Goal: Information Seeking & Learning: Learn about a topic

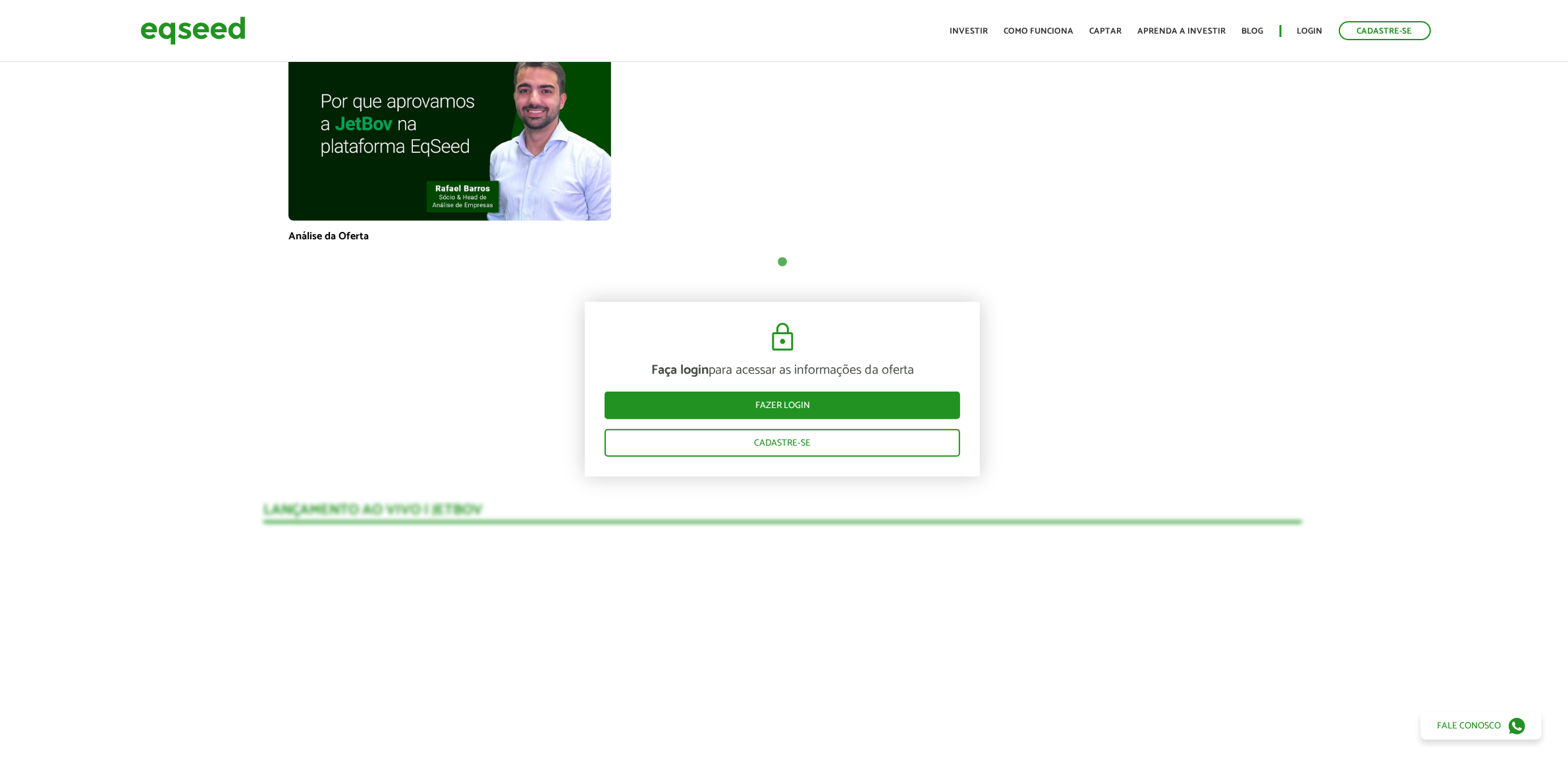
scroll to position [0, 1]
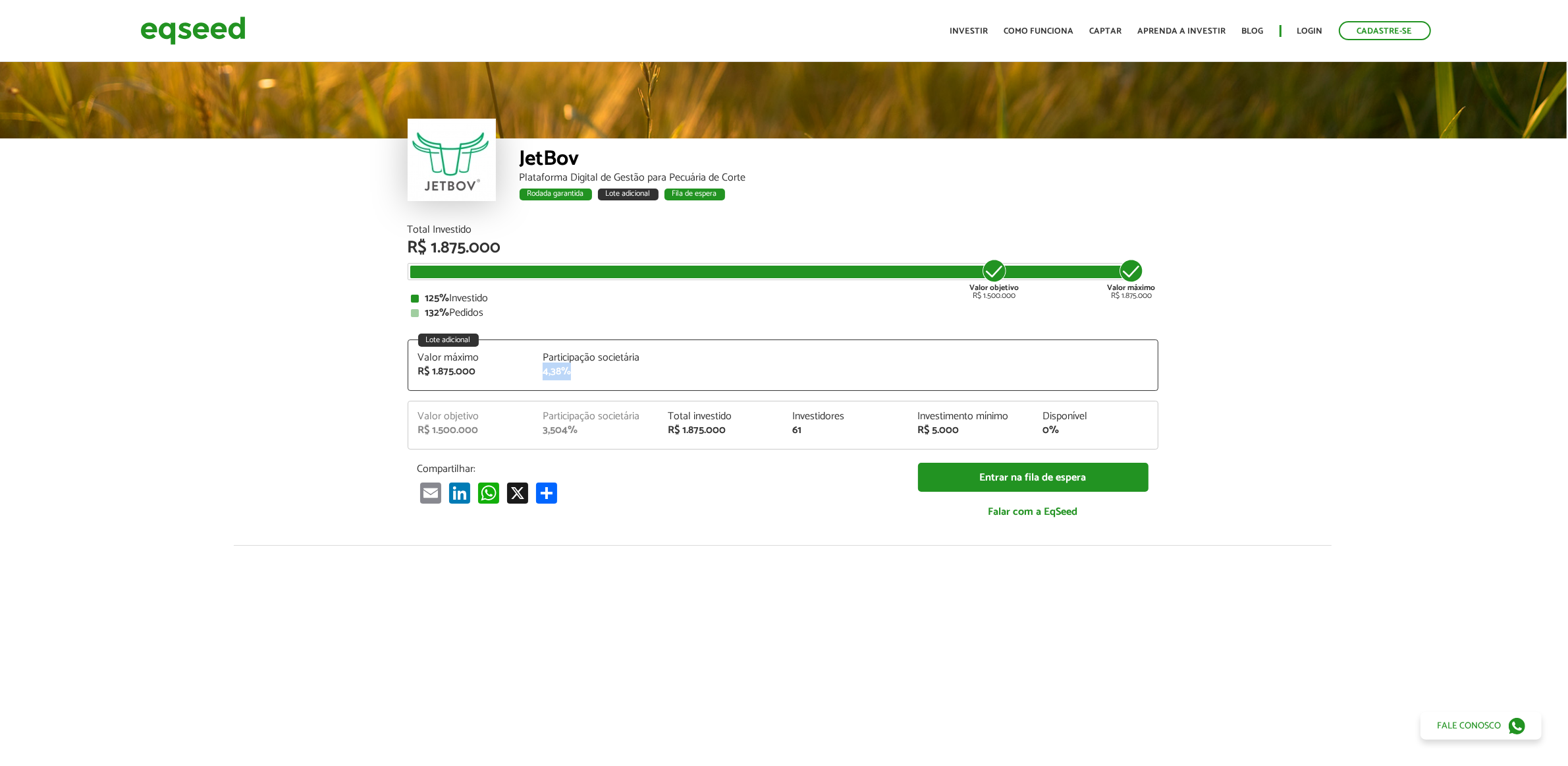
drag, startPoint x: 535, startPoint y: 373, endPoint x: 585, endPoint y: 373, distance: 50.0
click at [585, 373] on div "Participação societária 4,38%" at bounding box center [595, 364] width 125 height 24
click at [201, 363] on article "JetBov Plataforma Digital de Gestão para Pecuária de Corte Rodada garantida Lot…" at bounding box center [783, 527] width 1568 height 936
click at [211, 351] on article "JetBov Plataforma Digital de Gestão para Pecuária de Corte Rodada garantida Lot…" at bounding box center [783, 527] width 1568 height 936
drag, startPoint x: 411, startPoint y: 293, endPoint x: 531, endPoint y: 299, distance: 120.1
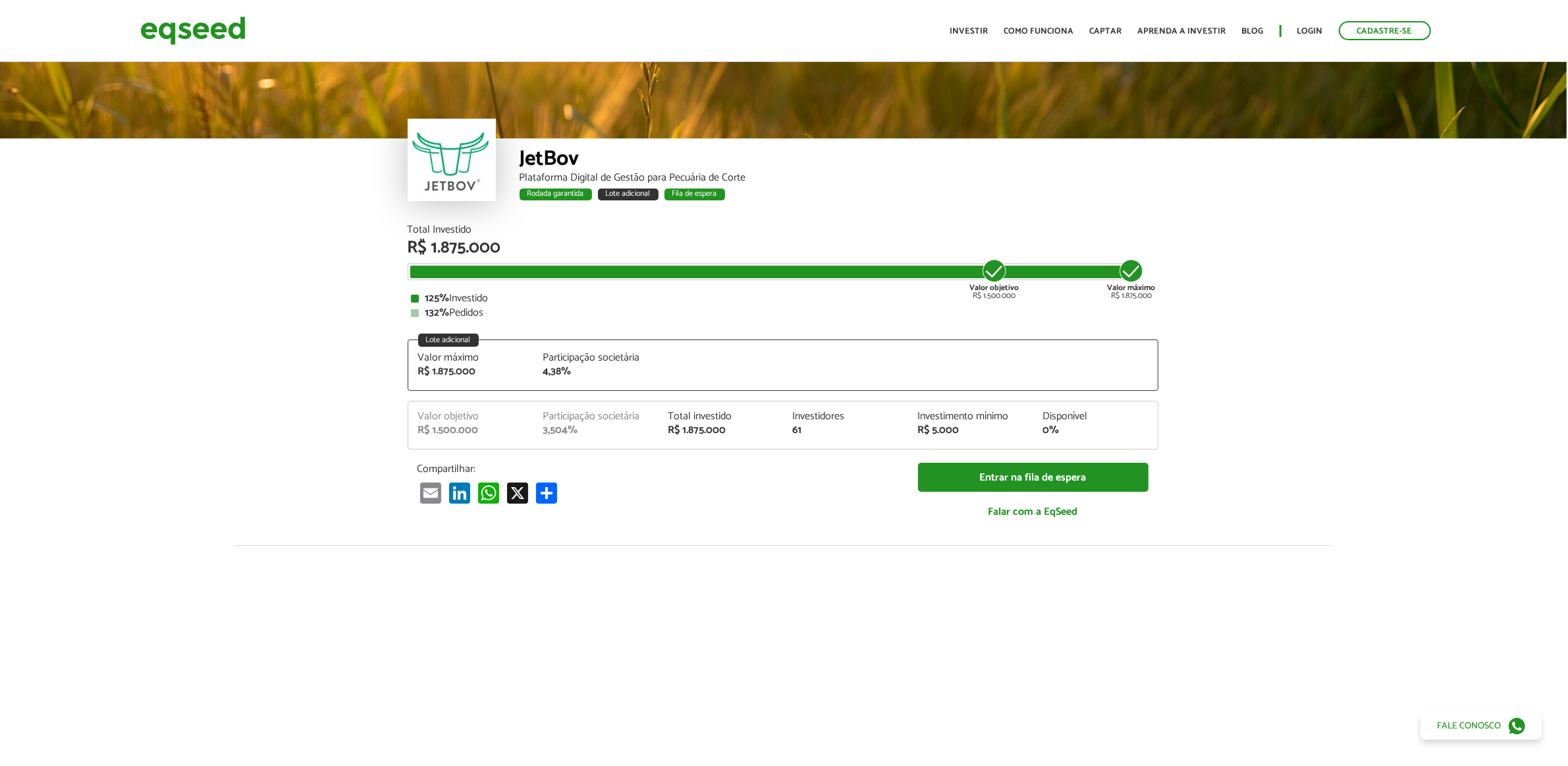
click at [531, 299] on div "125% Investido" at bounding box center [783, 298] width 745 height 11
click at [494, 303] on div "125% Investido" at bounding box center [783, 298] width 745 height 11
drag, startPoint x: 422, startPoint y: 290, endPoint x: 504, endPoint y: 310, distance: 84.4
click at [504, 310] on div "Total Investido R$ 1.875.000 Valor objetivo R$ 1.500.000 Valor máximo R$ 1.875.…" at bounding box center [783, 271] width 751 height 93
click at [344, 347] on article "JetBov Plataforma Digital de Gestão para Pecuária de Corte Rodada garantida Lot…" at bounding box center [783, 527] width 1568 height 936
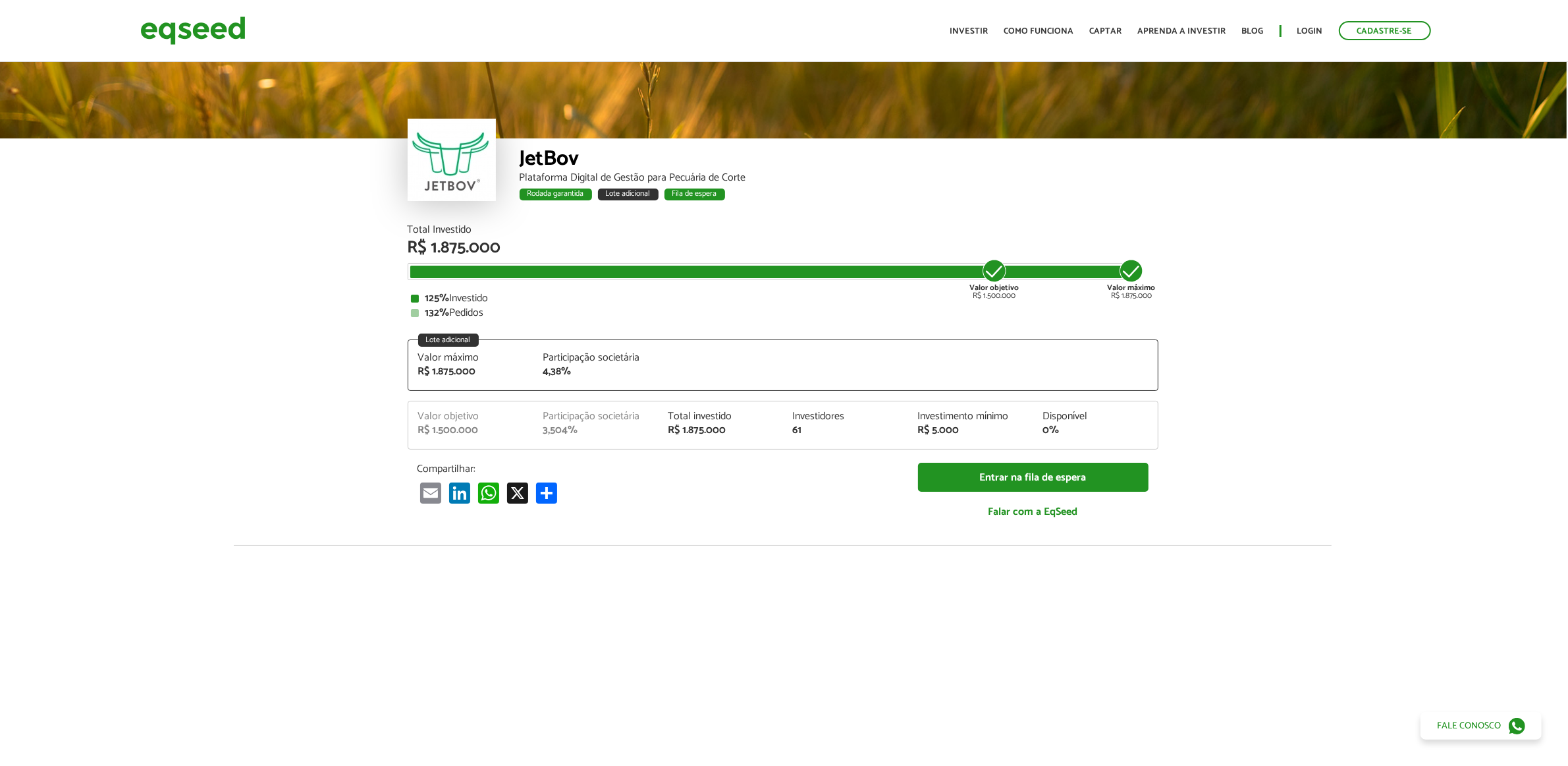
drag, startPoint x: 465, startPoint y: 305, endPoint x: 510, endPoint y: 305, distance: 45.0
click at [510, 305] on div "125% Investido 132% Pedidos" at bounding box center [783, 305] width 745 height 25
click at [402, 303] on div "Total Investido R$ 1.875.000 Valor objetivo R$ 1.500.000 Valor máximo R$ 1.875.…" at bounding box center [783, 385] width 771 height 321
click at [306, 312] on article "JetBov Plataforma Digital de Gestão para Pecuária de Corte Rodada garantida Lot…" at bounding box center [783, 527] width 1568 height 936
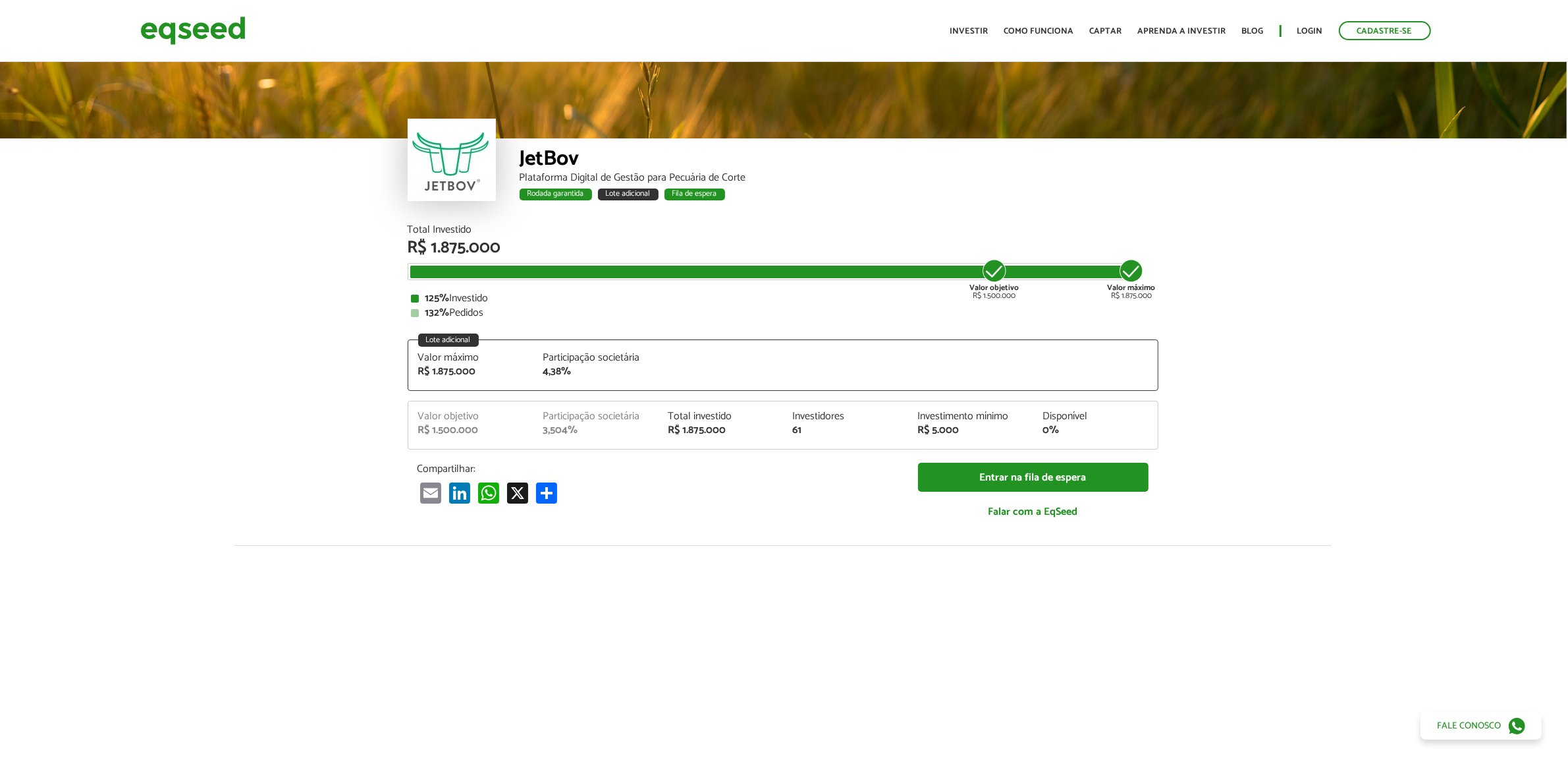
click at [411, 280] on div "Total Investido R$ 1.875.000 Valor objetivo R$ 1.500.000 Valor máximo R$ 1.875.…" at bounding box center [783, 271] width 751 height 93
drag, startPoint x: 417, startPoint y: 238, endPoint x: 432, endPoint y: 231, distance: 16.6
click at [418, 239] on div "R$ 1.875.000" at bounding box center [783, 248] width 751 height 17
drag, startPoint x: 490, startPoint y: 231, endPoint x: 555, endPoint y: 234, distance: 65.1
click at [501, 234] on div "Total Investido" at bounding box center [783, 229] width 751 height 11
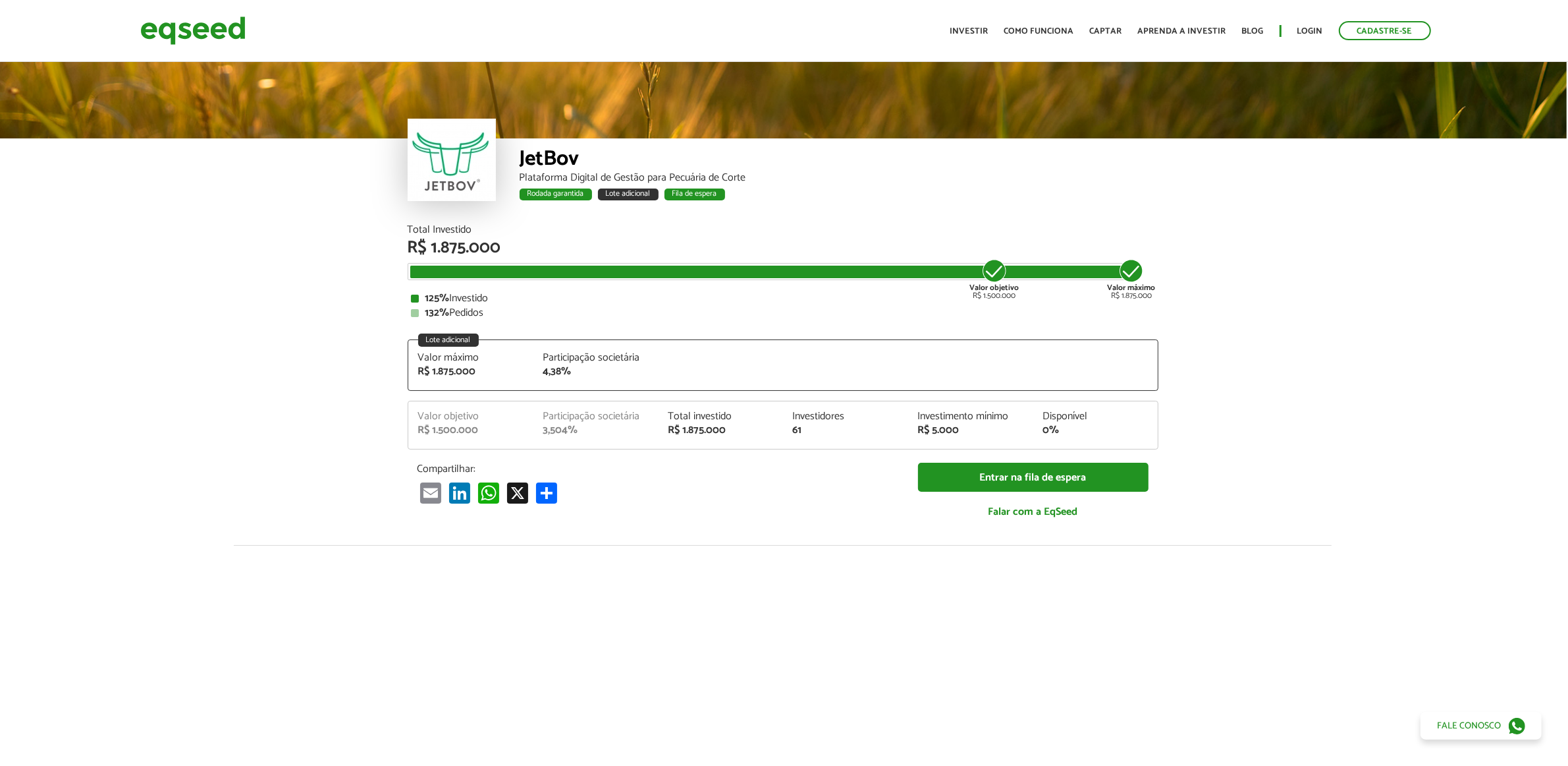
click at [641, 239] on div "R$ 1.875.000" at bounding box center [783, 248] width 751 height 17
click at [127, 280] on article "JetBov Plataforma Digital de Gestão para Pecuária de Corte Rodada garantida Lot…" at bounding box center [783, 527] width 1568 height 936
